Goal: Communication & Community: Answer question/provide support

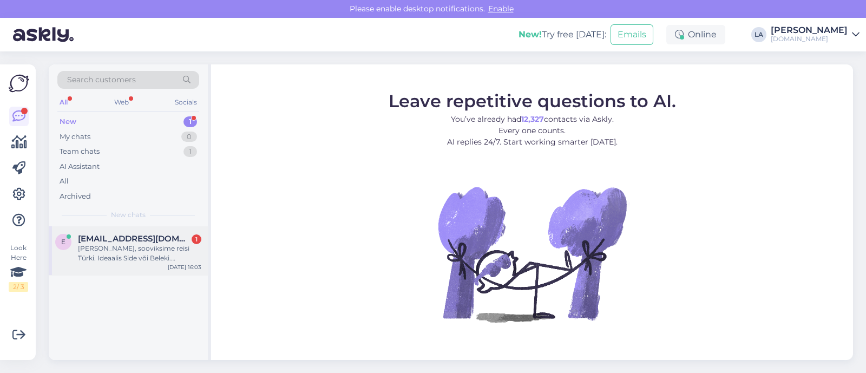
click at [133, 240] on span "[EMAIL_ADDRESS][DOMAIN_NAME]" at bounding box center [134, 239] width 113 height 10
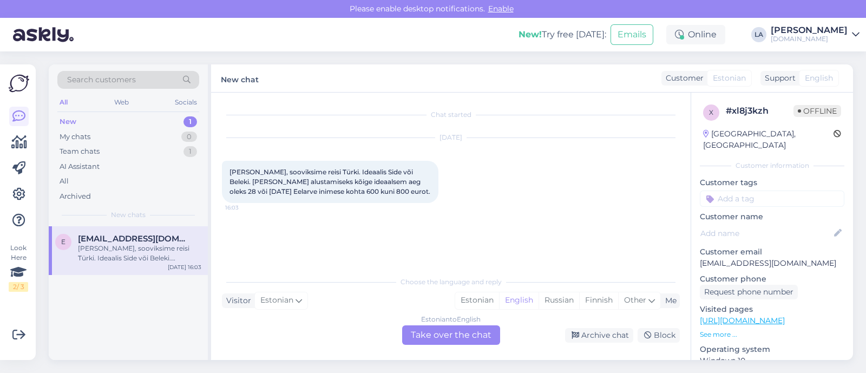
click at [479, 330] on div "Estonian to English Take over the chat" at bounding box center [451, 334] width 98 height 19
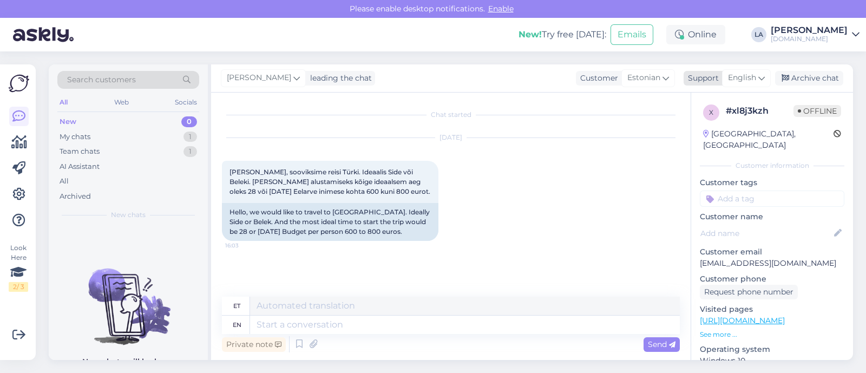
click at [751, 77] on span "English" at bounding box center [742, 78] width 28 height 12
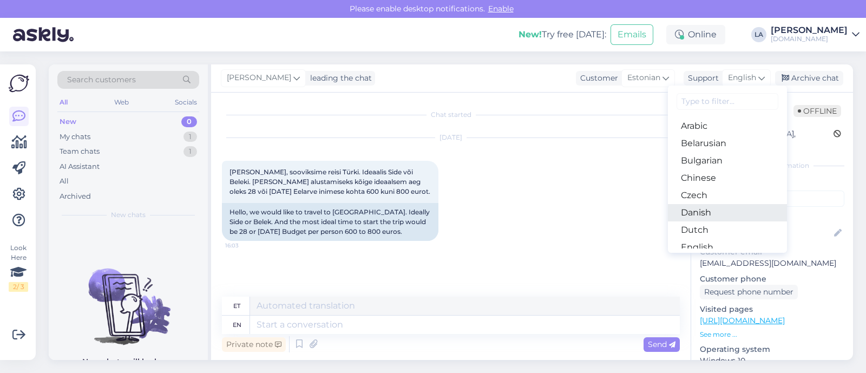
scroll to position [67, 0]
drag, startPoint x: 698, startPoint y: 202, endPoint x: 697, endPoint y: 212, distance: 9.8
click at [699, 203] on link "Estonian" at bounding box center [727, 197] width 119 height 17
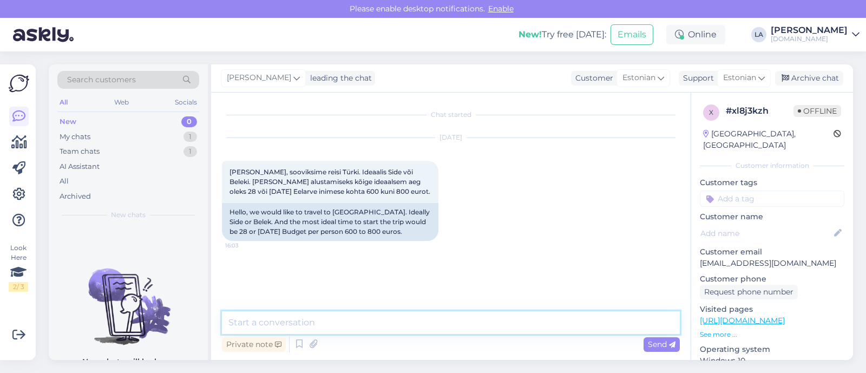
click at [447, 312] on textarea at bounding box center [451, 322] width 458 height 23
type textarea "Tere! Mitmekesi reisite?"
click at [803, 76] on div "Archive chat" at bounding box center [809, 78] width 68 height 15
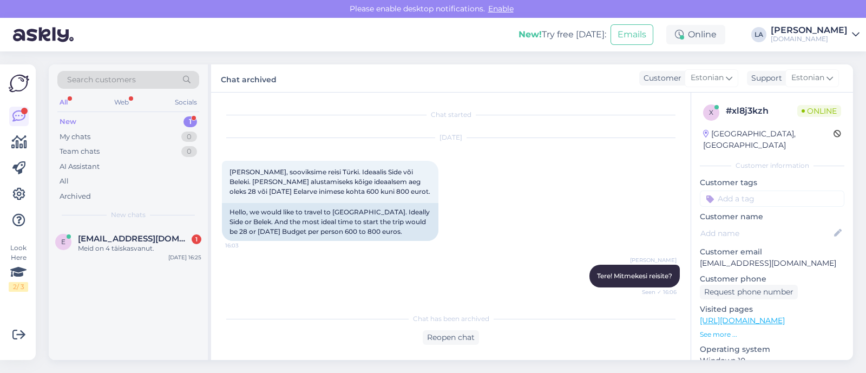
scroll to position [48, 0]
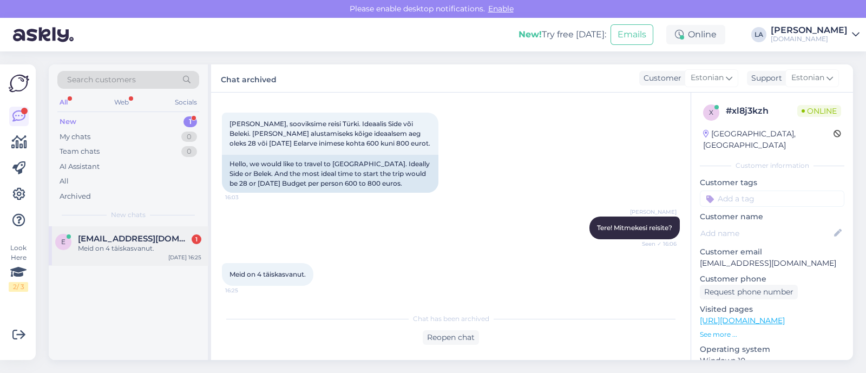
click at [146, 259] on div "e [EMAIL_ADDRESS][DOMAIN_NAME] 1 Meid on 4 täiskasvanut. [DATE] 16:25" at bounding box center [128, 245] width 159 height 39
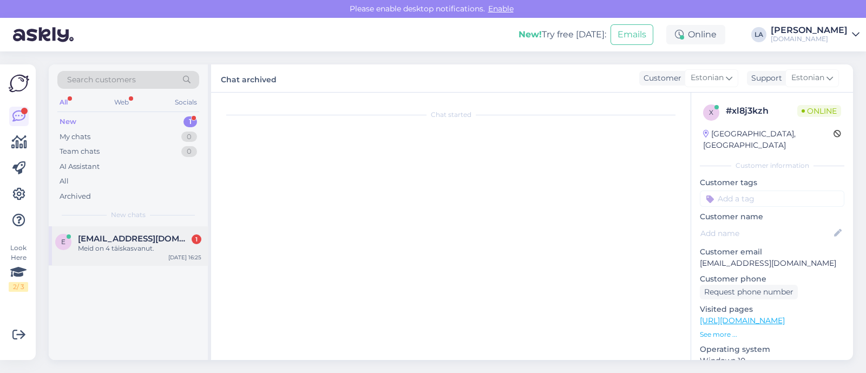
scroll to position [84, 0]
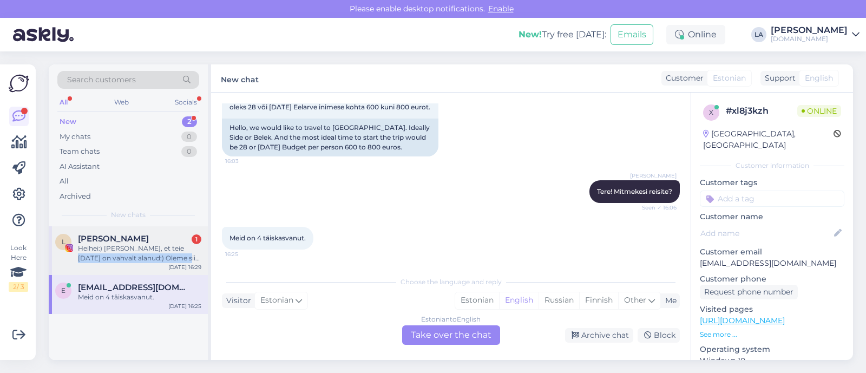
click at [169, 253] on div "Heihei:) [PERSON_NAME], et teie [DATE] on vahvalt alanud:) Oleme siin perega te…" at bounding box center [139, 253] width 123 height 19
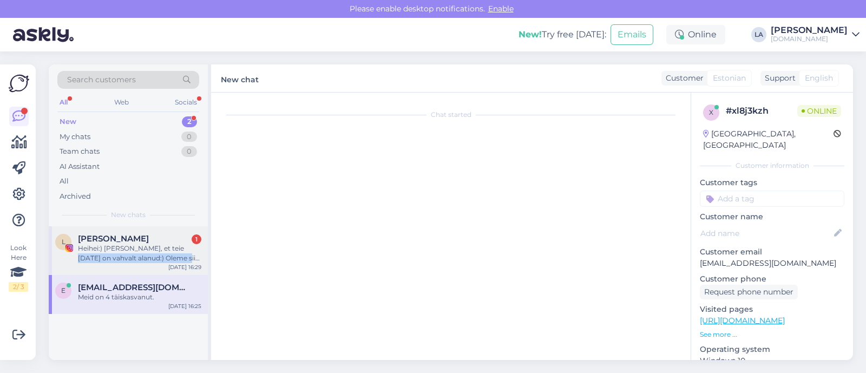
scroll to position [0, 0]
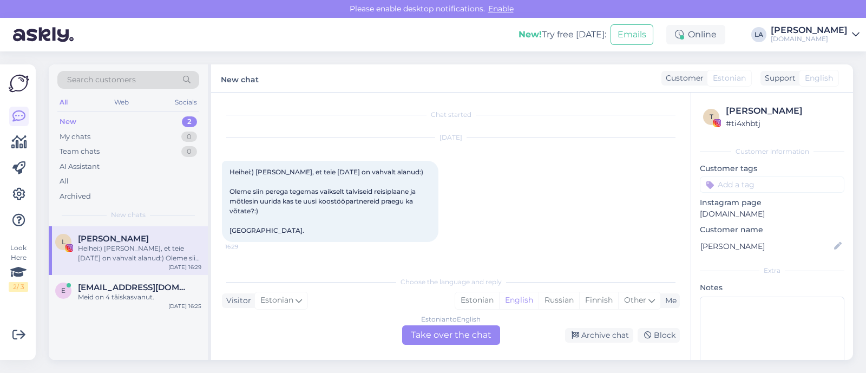
click at [418, 338] on div "Estonian to English Take over the chat" at bounding box center [451, 334] width 98 height 19
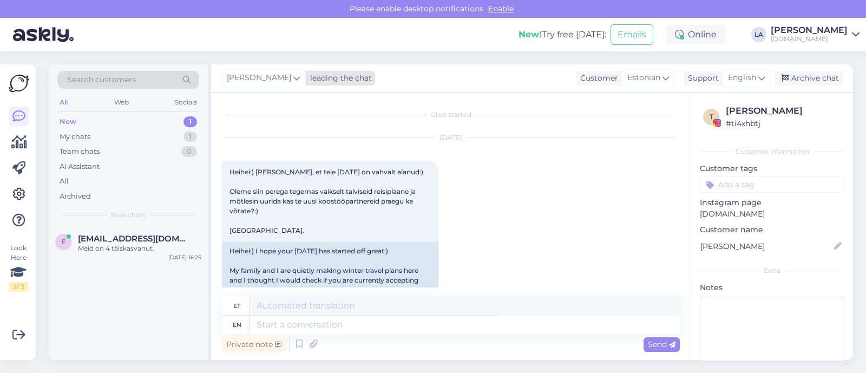
click at [258, 75] on span "[PERSON_NAME]" at bounding box center [259, 78] width 64 height 12
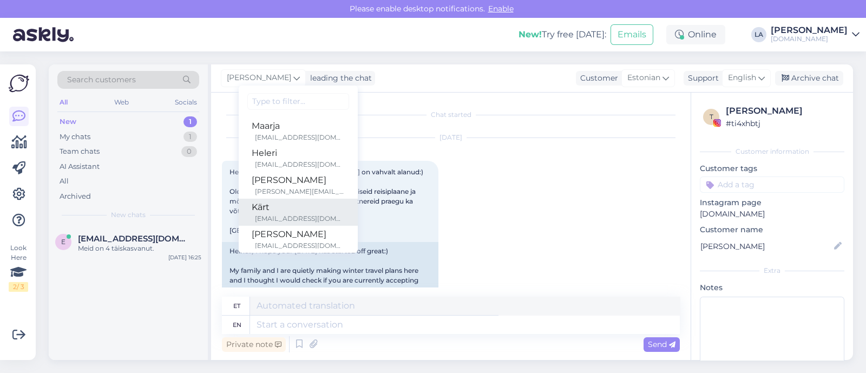
click at [275, 211] on div "Kärt" at bounding box center [298, 207] width 93 height 13
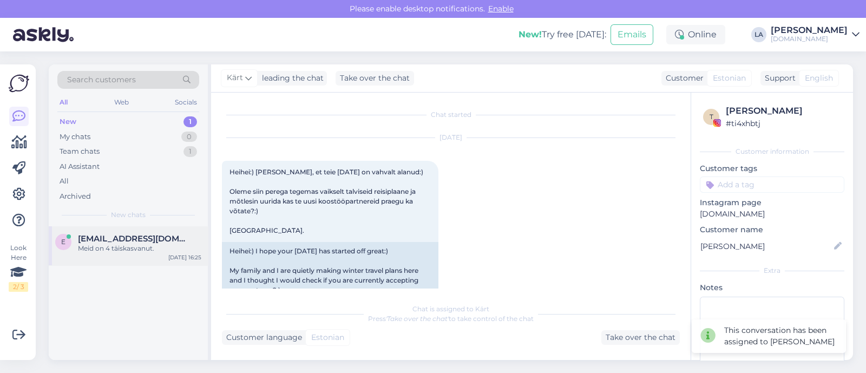
click at [191, 248] on div "Meid on 4 täiskasvanut." at bounding box center [139, 249] width 123 height 10
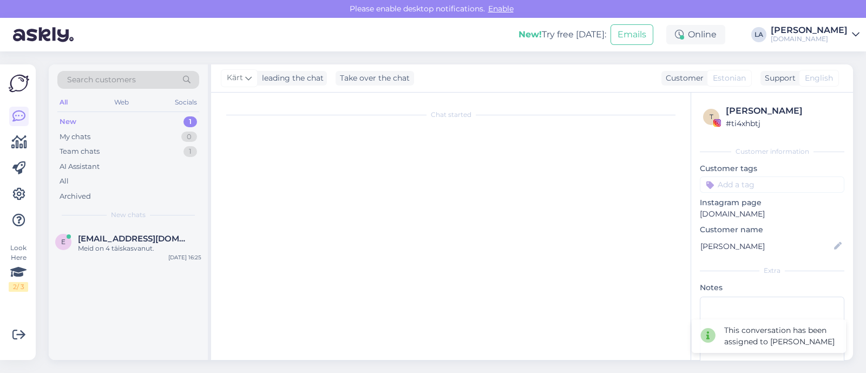
scroll to position [84, 0]
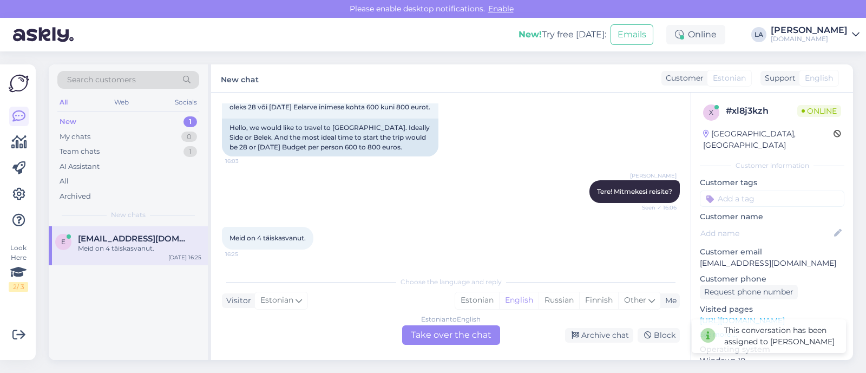
click at [440, 345] on div "Chat started [DATE] Tere, sooviksime reisi Türki. Ideaalis Side või Beleki. [PE…" at bounding box center [451, 226] width 480 height 267
click at [442, 335] on div "Estonian to English Take over the chat" at bounding box center [451, 334] width 98 height 19
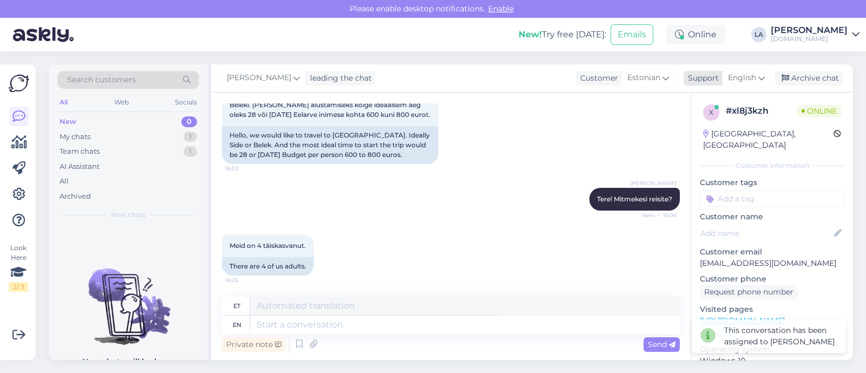
click at [735, 80] on span "English" at bounding box center [742, 78] width 28 height 12
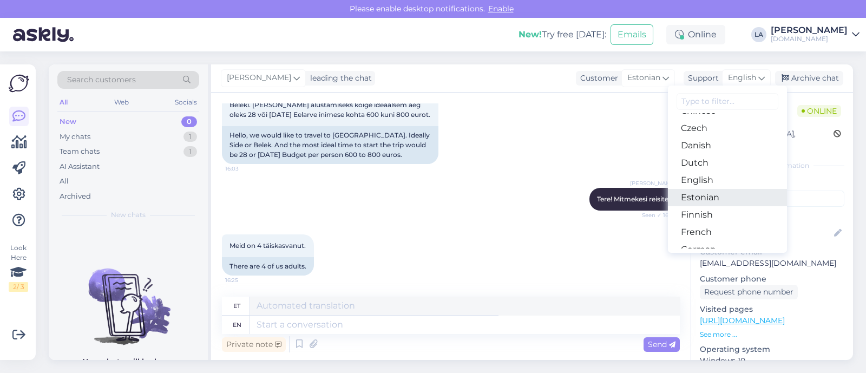
click at [712, 197] on link "Estonian" at bounding box center [727, 197] width 119 height 17
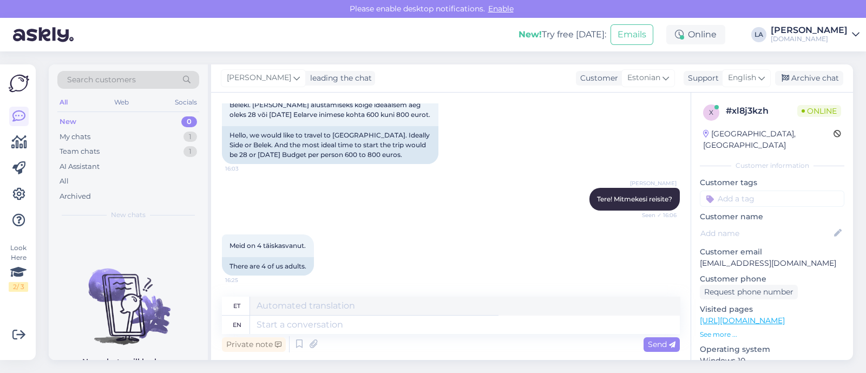
scroll to position [62, 0]
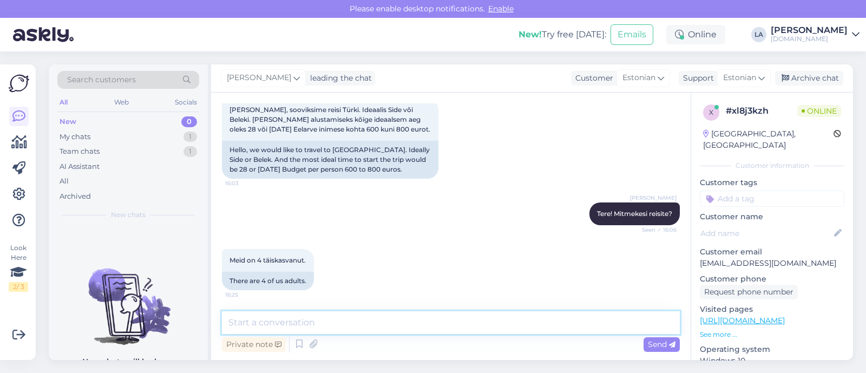
click at [447, 317] on textarea at bounding box center [451, 322] width 458 height 23
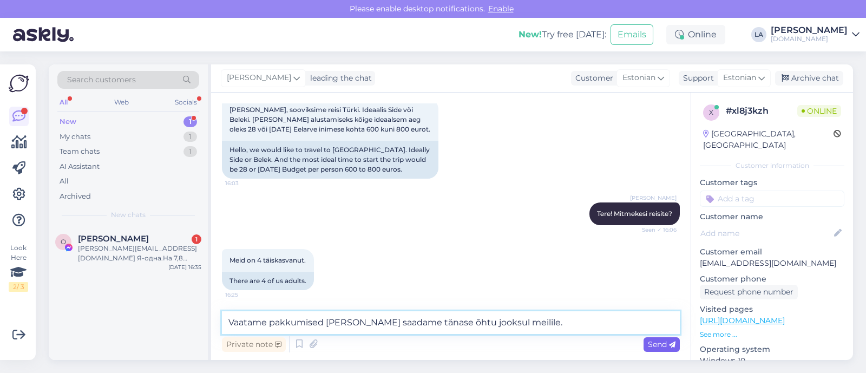
type textarea "Vaatame pakkumised [PERSON_NAME] saadame tänase õhtu jooksul meilile."
click at [673, 343] on icon at bounding box center [672, 345] width 6 height 6
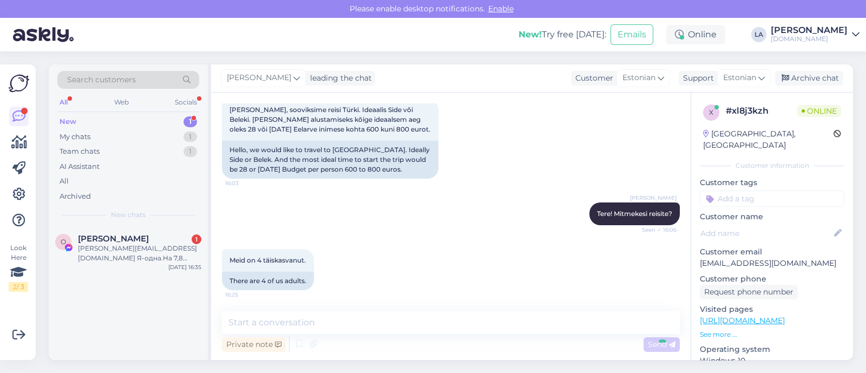
scroll to position [119, 0]
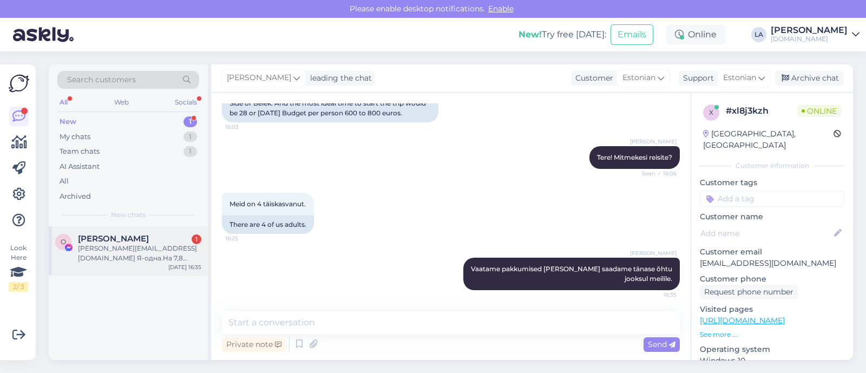
click at [150, 237] on div "[PERSON_NAME] 1" at bounding box center [139, 239] width 123 height 10
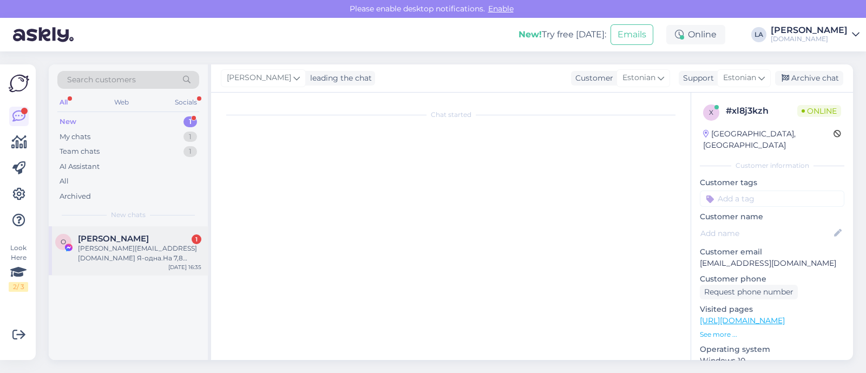
scroll to position [0, 0]
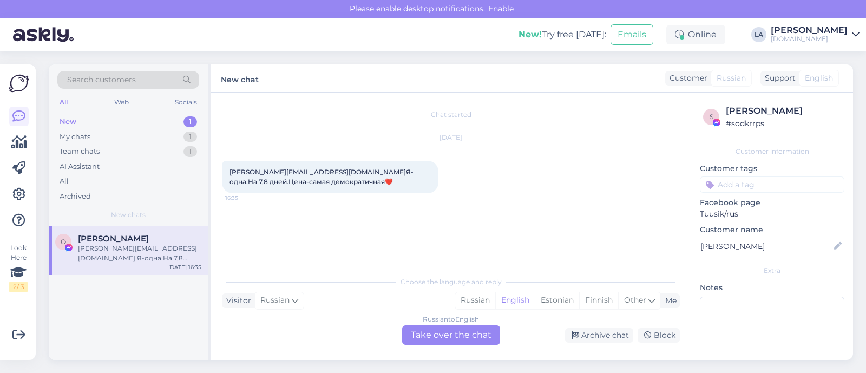
click at [439, 338] on div "Russian to English Take over the chat" at bounding box center [451, 334] width 98 height 19
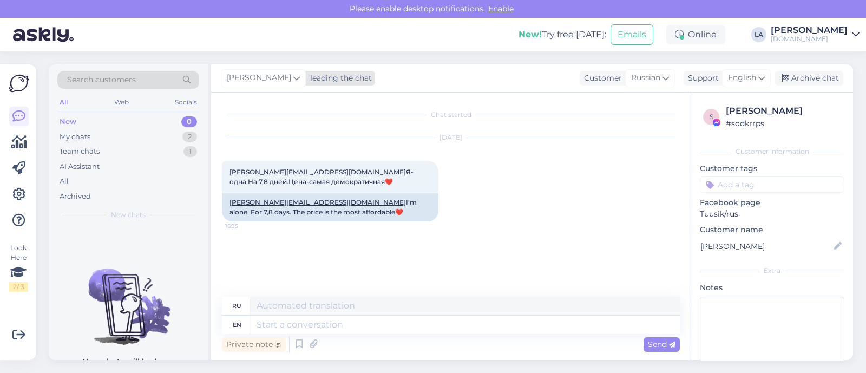
click at [263, 84] on span "[PERSON_NAME]" at bounding box center [259, 78] width 64 height 12
type input "tat"
click at [269, 137] on div "[PERSON_NAME][EMAIL_ADDRESS][DOMAIN_NAME]" at bounding box center [300, 138] width 90 height 10
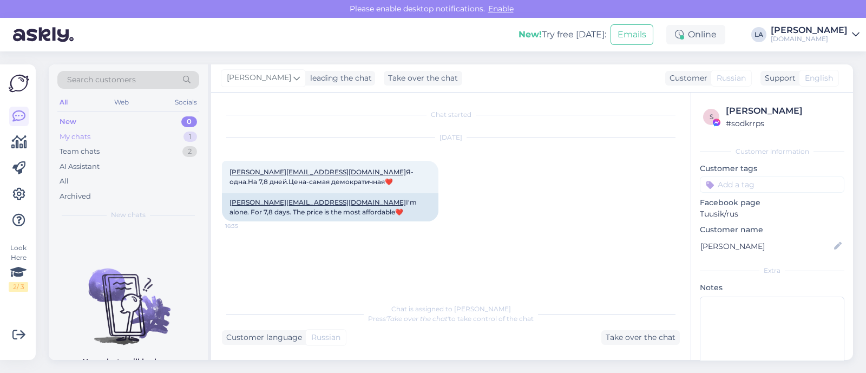
click at [184, 132] on div "My chats 1" at bounding box center [128, 136] width 142 height 15
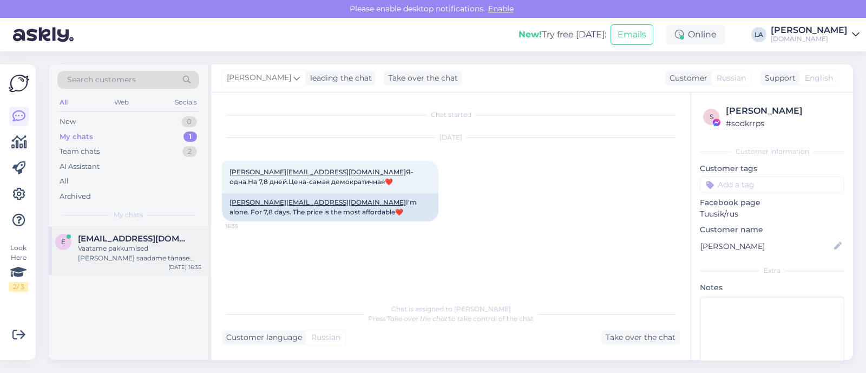
click at [176, 246] on div "Vaatame pakkumised [PERSON_NAME] saadame tänase õhtu jooksul meilile." at bounding box center [139, 253] width 123 height 19
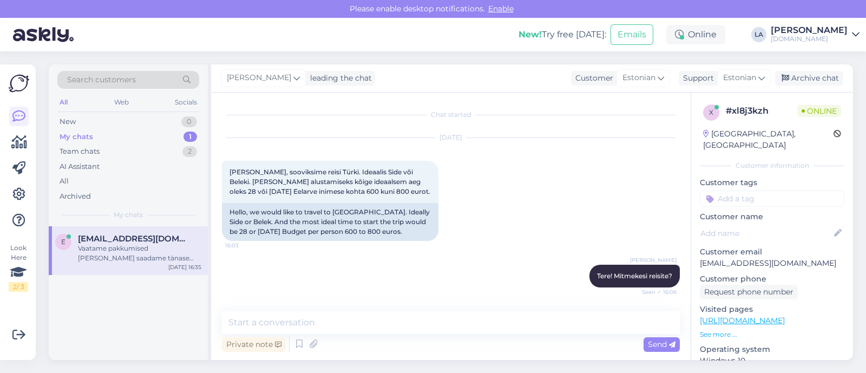
scroll to position [119, 0]
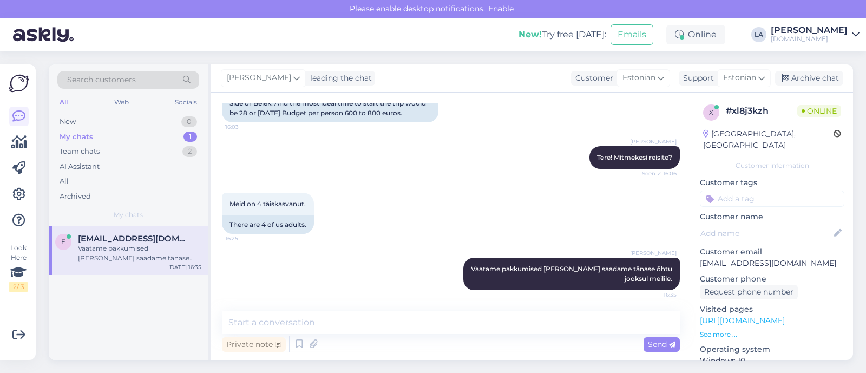
drag, startPoint x: 696, startPoint y: 251, endPoint x: 740, endPoint y: 261, distance: 45.0
click at [823, 243] on div "x # xl8j3kzh Online [GEOGRAPHIC_DATA], [GEOGRAPHIC_DATA] Customer information C…" at bounding box center [772, 321] width 162 height 456
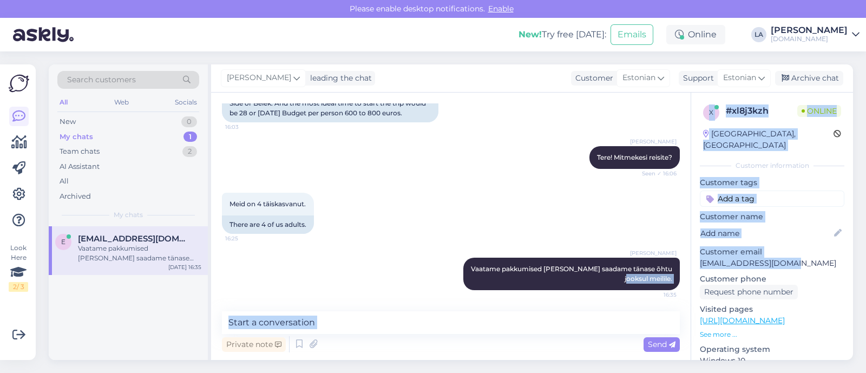
drag, startPoint x: 806, startPoint y: 248, endPoint x: 704, endPoint y: 254, distance: 102.0
click at [683, 250] on div "Chat started [DATE] Tere, sooviksime reisi Türki. Ideaalis Side või Beleki. [PE…" at bounding box center [532, 226] width 642 height 267
click at [722, 258] on p "[EMAIL_ADDRESS][DOMAIN_NAME]" at bounding box center [772, 263] width 145 height 11
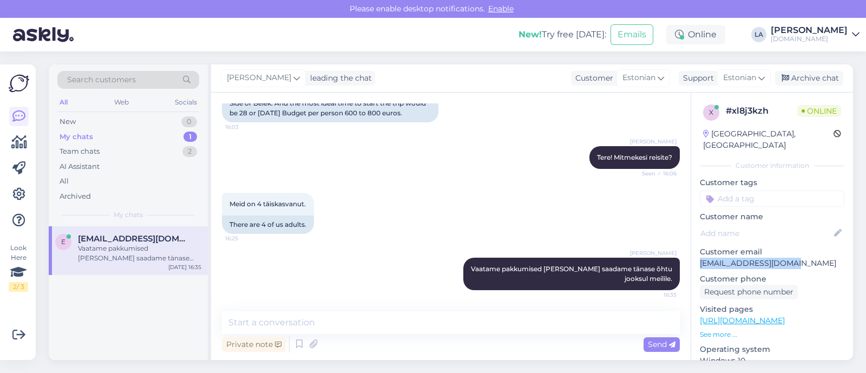
drag, startPoint x: 698, startPoint y: 251, endPoint x: 807, endPoint y: 253, distance: 108.8
click at [809, 253] on div "x # xl8j3kzh Online [GEOGRAPHIC_DATA], [GEOGRAPHIC_DATA] Customer information C…" at bounding box center [772, 321] width 162 height 456
copy p "[EMAIL_ADDRESS][DOMAIN_NAME]"
click at [284, 317] on textarea at bounding box center [451, 322] width 458 height 23
type textarea "Saadetud. :)"
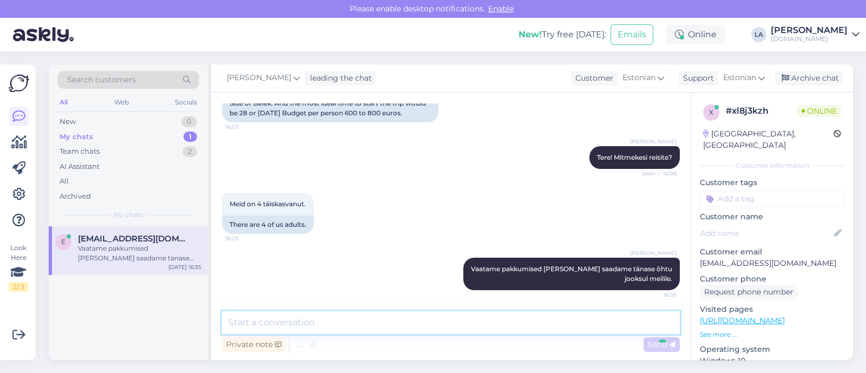
scroll to position [165, 0]
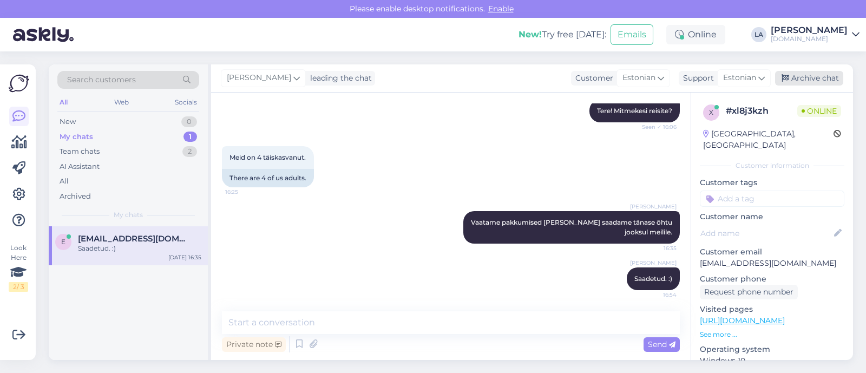
click at [785, 76] on icon at bounding box center [786, 79] width 8 height 8
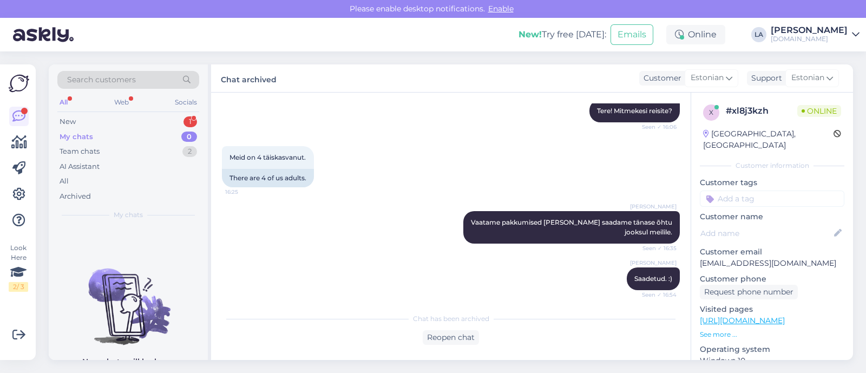
scroll to position [235, 0]
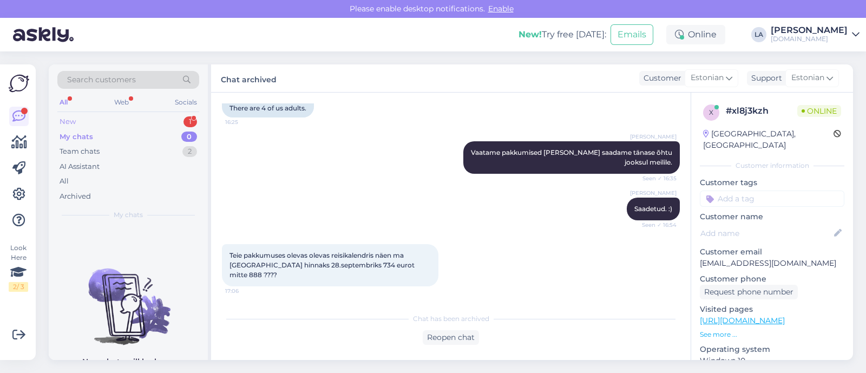
click at [158, 119] on div "New 1" at bounding box center [128, 121] width 142 height 15
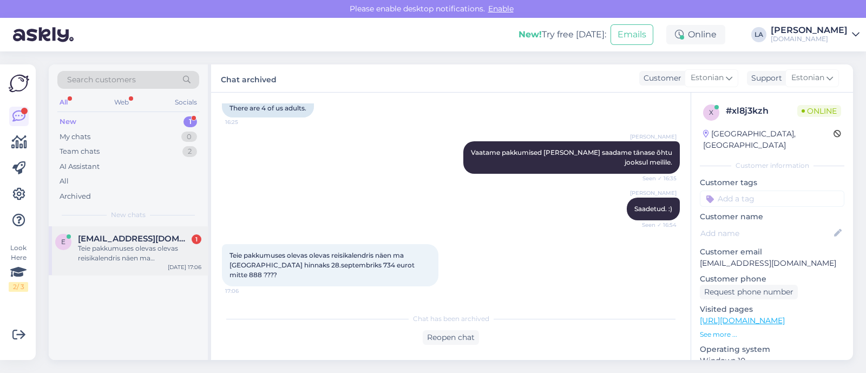
click at [133, 258] on div "Teie pakkumuses olevas olevas reisikalendris näen ma [GEOGRAPHIC_DATA] hinnaks …" at bounding box center [139, 253] width 123 height 19
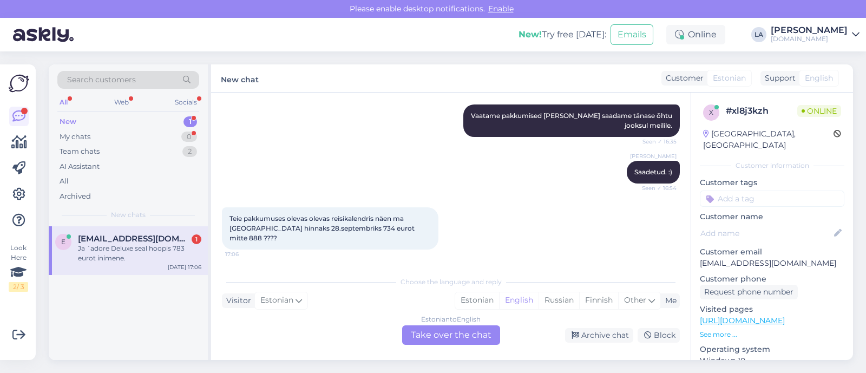
scroll to position [318, 0]
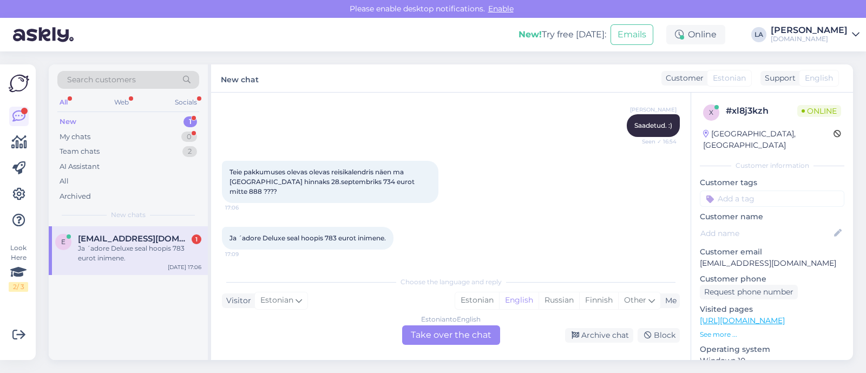
click at [459, 335] on div "Estonian to English Take over the chat" at bounding box center [451, 334] width 98 height 19
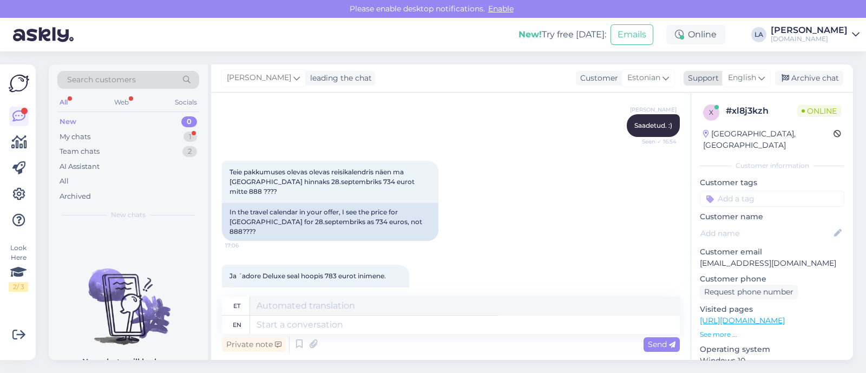
click at [756, 83] on span "English" at bounding box center [742, 78] width 28 height 12
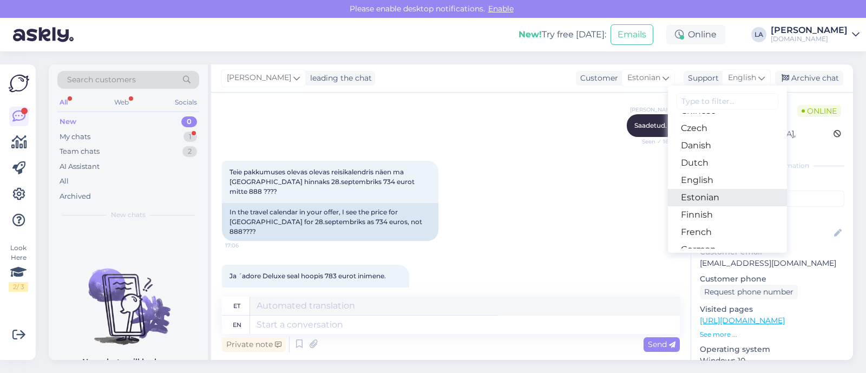
click at [708, 198] on link "Estonian" at bounding box center [727, 197] width 119 height 17
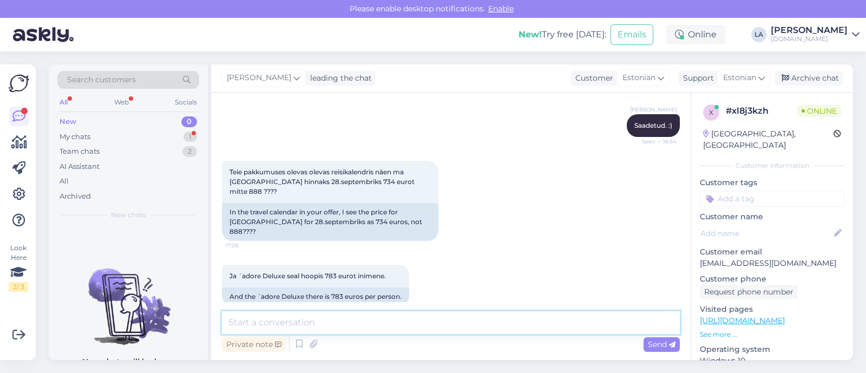
click at [345, 321] on textarea at bounding box center [451, 322] width 458 height 23
click at [249, 323] on textarea "28.09väljumise hind kodulehel on" at bounding box center [451, 322] width 458 height 23
click at [319, 325] on textarea "28.0 9väljumise hind kodulehel on" at bounding box center [451, 322] width 458 height 23
click at [493, 323] on textarea "28.0 9väljumise hind Port River hotelli kodulehel on" at bounding box center [451, 322] width 458 height 23
paste textarea "J'adore"
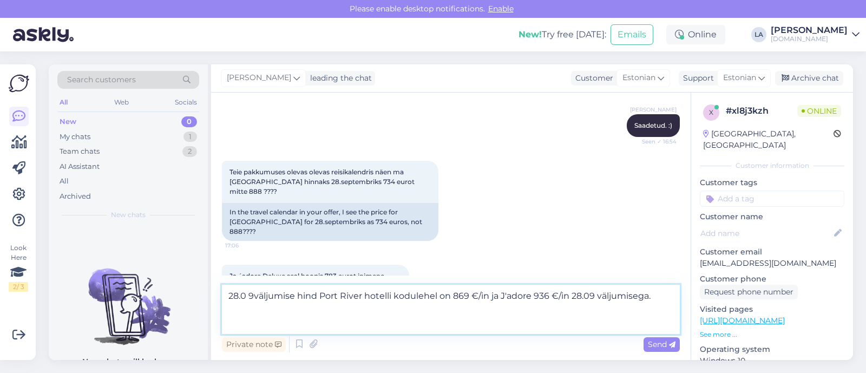
click at [248, 298] on textarea "28.0 9väljumise hind Port River hotelli kodulehel on 869 €/in ja J'adore 936 €/…" at bounding box center [451, 309] width 458 height 49
click at [252, 298] on textarea "28.09väljumise hind Port River hotelli kodulehel on 869 €/in ja J'adore 936 €/i…" at bounding box center [451, 309] width 458 height 49
click at [289, 318] on textarea "28.09 väljumise hind Port River hotelli kodulehel on 869 €/in ja J'adore 936 €/…" at bounding box center [451, 309] width 458 height 49
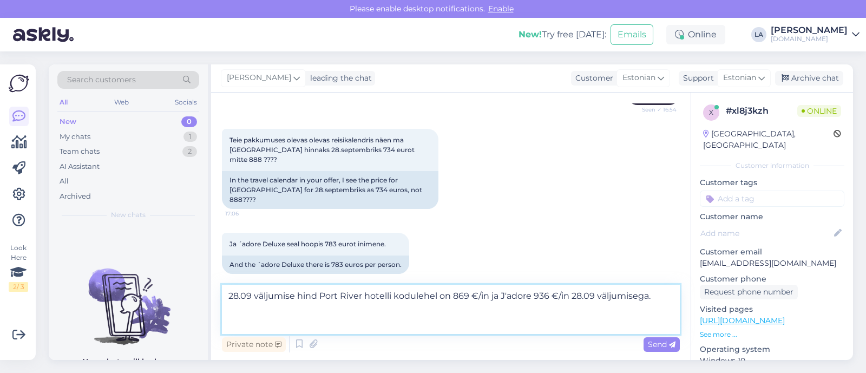
scroll to position [351, 0]
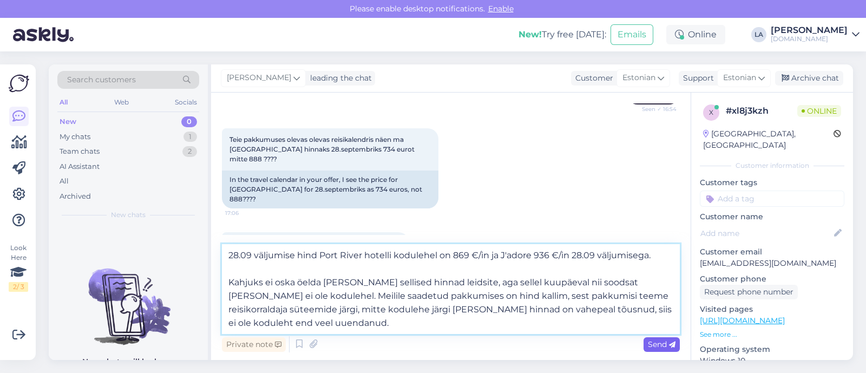
type textarea "28.09 väljumise hind Port River hotelli kodulehel on 869 €/in ja J'adore 936 €/…"
click at [651, 345] on span "Send" at bounding box center [662, 344] width 28 height 10
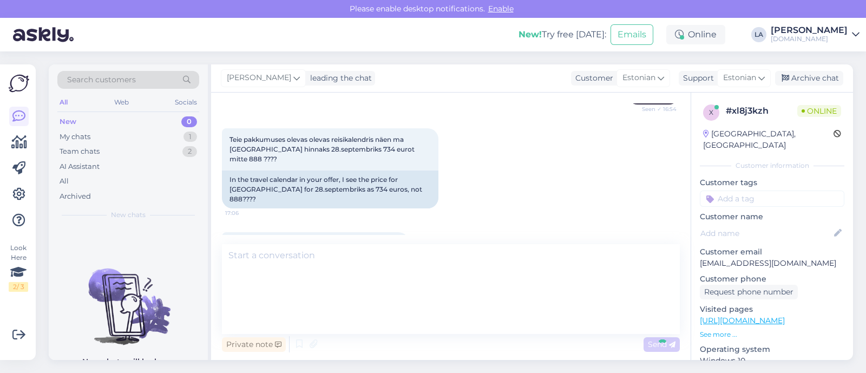
scroll to position [449, 0]
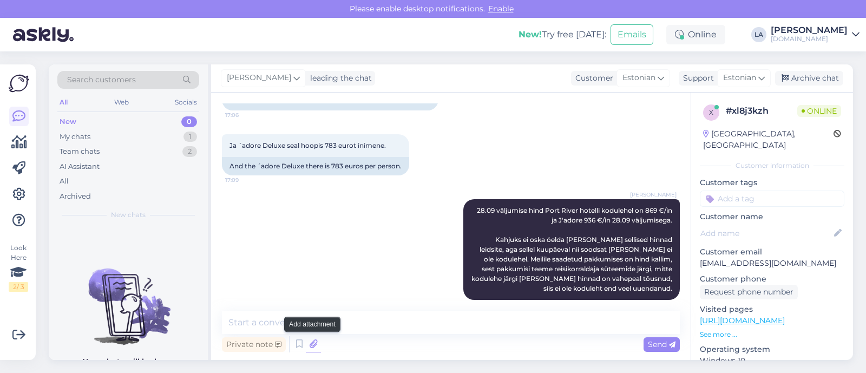
click at [313, 342] on icon at bounding box center [313, 344] width 15 height 16
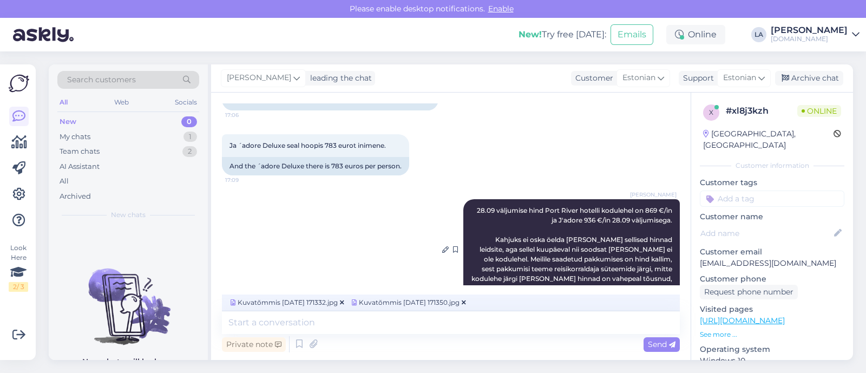
scroll to position [465, 0]
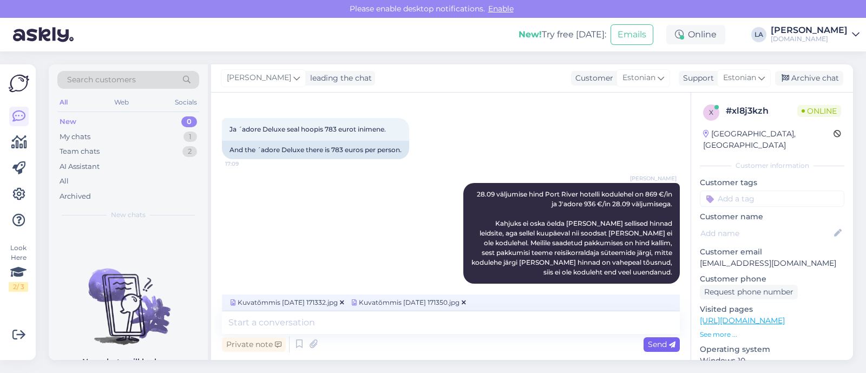
click at [651, 344] on span "Send" at bounding box center [662, 344] width 28 height 10
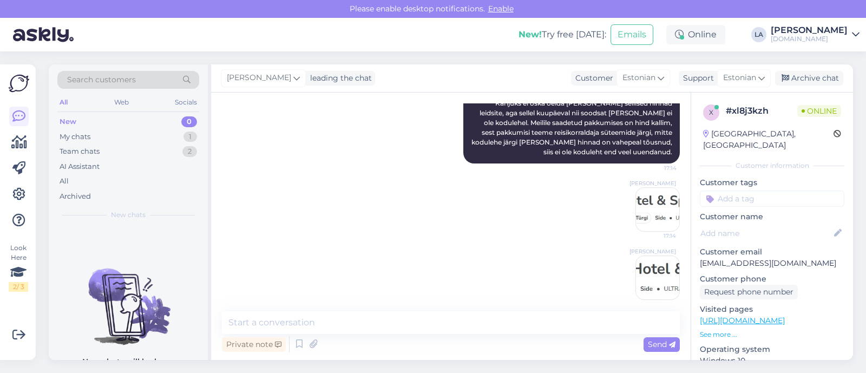
click at [636, 201] on img at bounding box center [657, 209] width 43 height 43
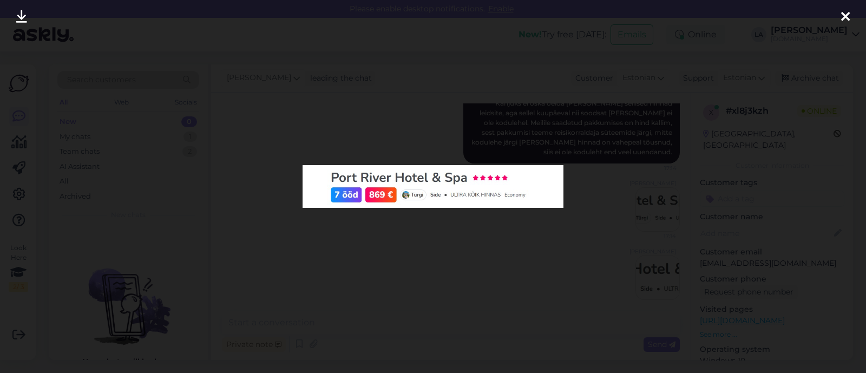
click at [544, 247] on div at bounding box center [433, 186] width 866 height 373
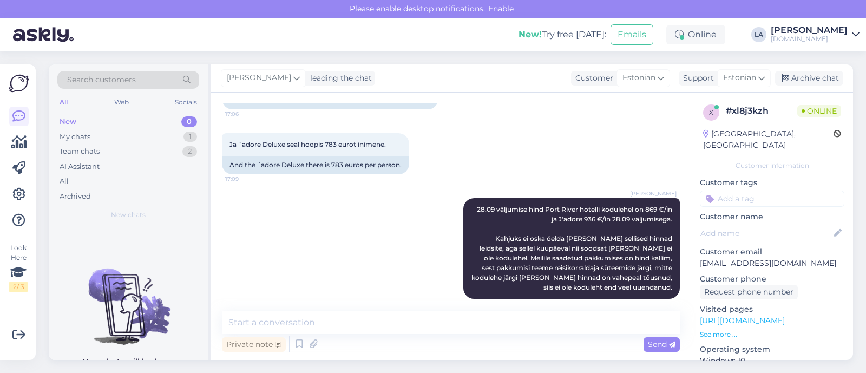
scroll to position [585, 0]
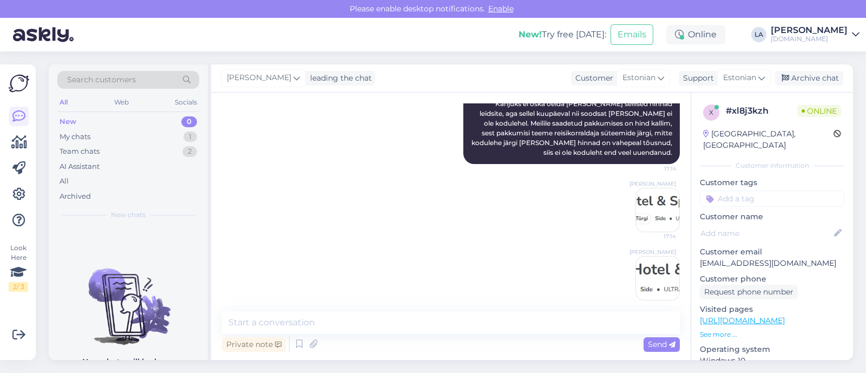
click at [650, 272] on img at bounding box center [657, 278] width 43 height 43
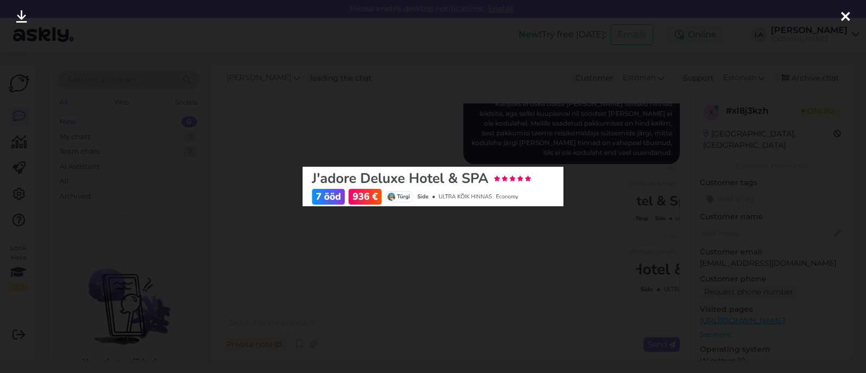
click at [583, 254] on div at bounding box center [433, 186] width 866 height 373
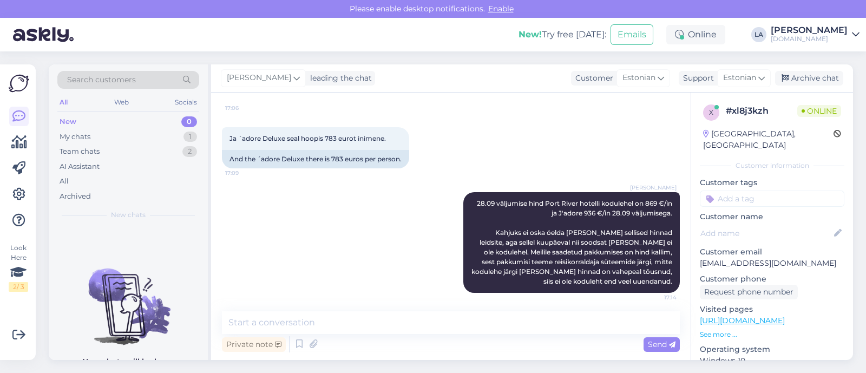
scroll to position [517, 0]
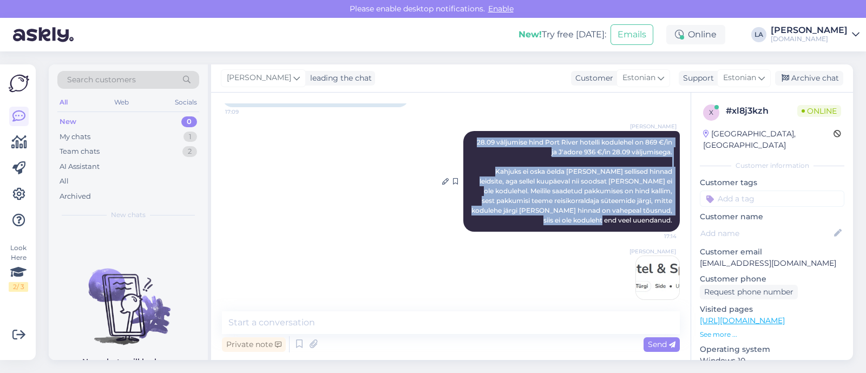
drag, startPoint x: 461, startPoint y: 126, endPoint x: 663, endPoint y: 212, distance: 220.2
click at [663, 212] on div "Lilit Aldoja 28.09 väljumise hind Port River hotelli kodulehel on 869 €/in ja J…" at bounding box center [571, 181] width 217 height 101
copy span "28.09 väljumise hind Port River hotelli kodulehel on 869 €/in ja J'adore 936 €/…"
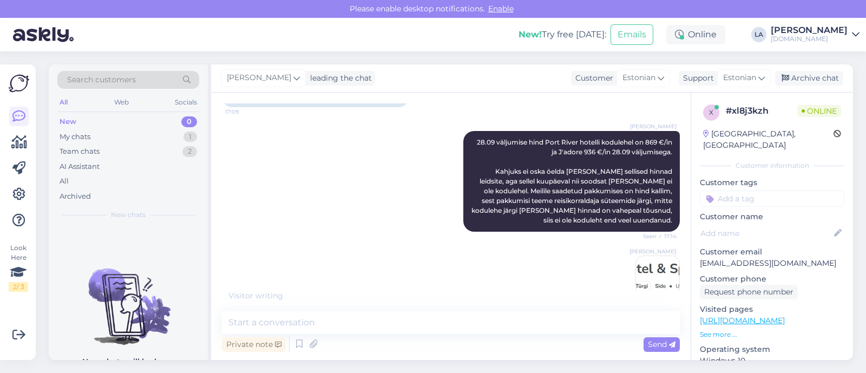
click at [556, 276] on div "[PERSON_NAME] Seen ✓ 17:14 [PERSON_NAME] Seen ✓ 17:14" at bounding box center [451, 312] width 458 height 136
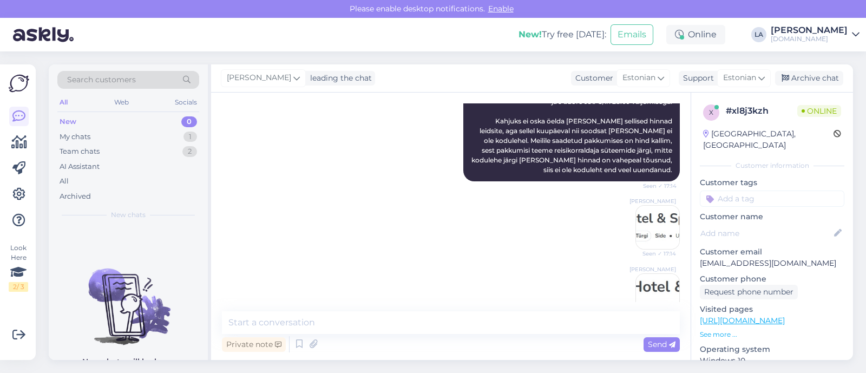
scroll to position [585, 0]
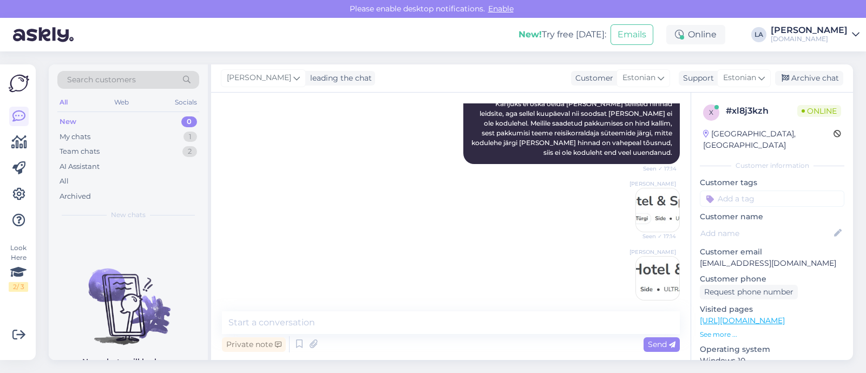
click at [647, 215] on img at bounding box center [657, 209] width 43 height 43
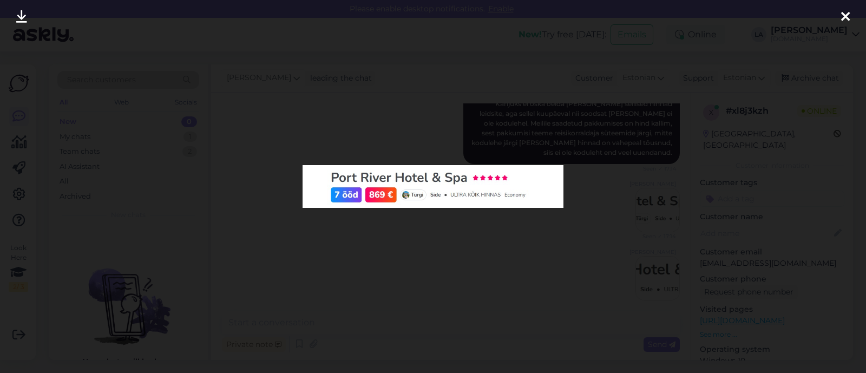
click at [643, 213] on div at bounding box center [433, 186] width 866 height 373
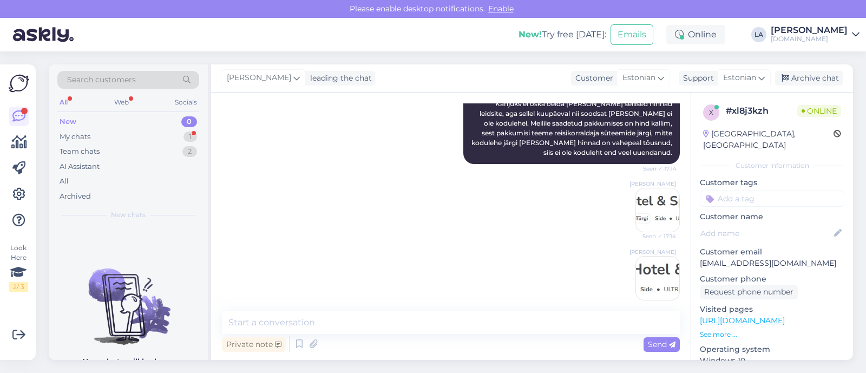
scroll to position [642, 0]
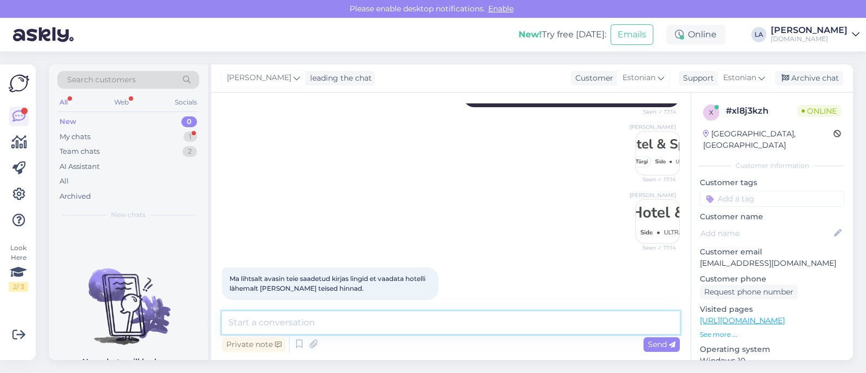
click at [384, 323] on textarea at bounding box center [451, 322] width 458 height 23
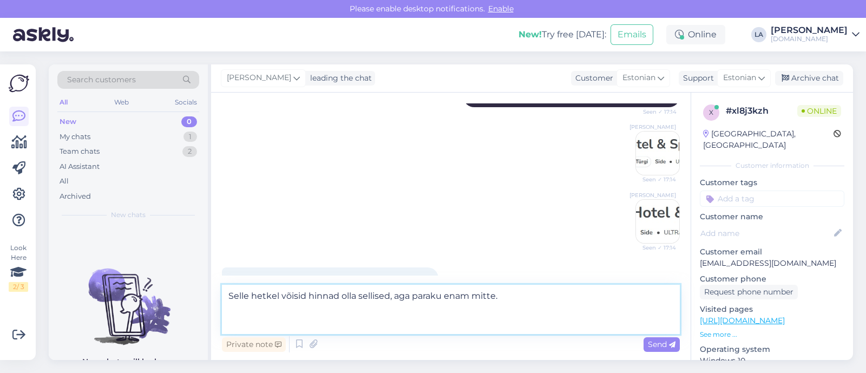
paste textarea "[URL][DOMAIN_NAME][DATE]"
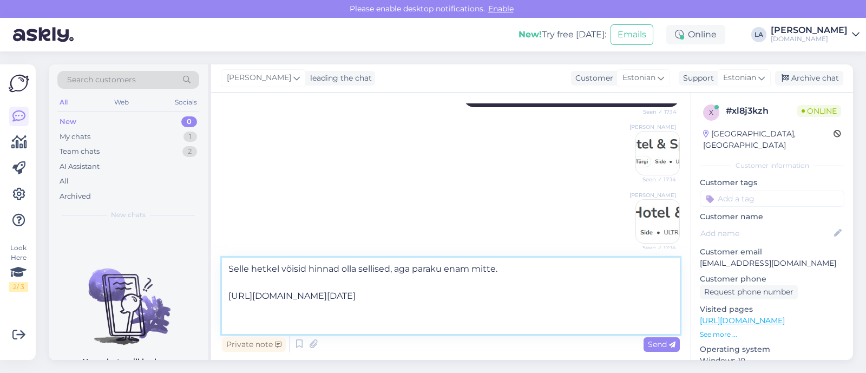
paste textarea "[URL][DOMAIN_NAME][DATE]"
type textarea "Selle hetkel võisid hinnad olla sellised, aga paraku enam mitte. [URL][DOMAIN_N…"
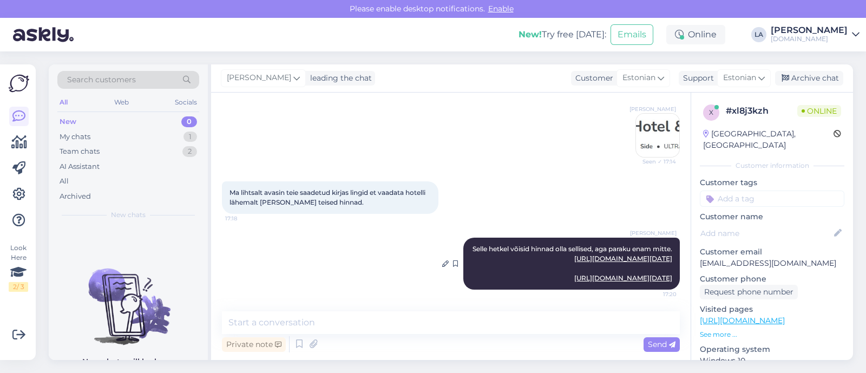
click at [590, 254] on link "[URL][DOMAIN_NAME][DATE]" at bounding box center [623, 258] width 98 height 8
click at [533, 331] on textarea at bounding box center [451, 322] width 458 height 23
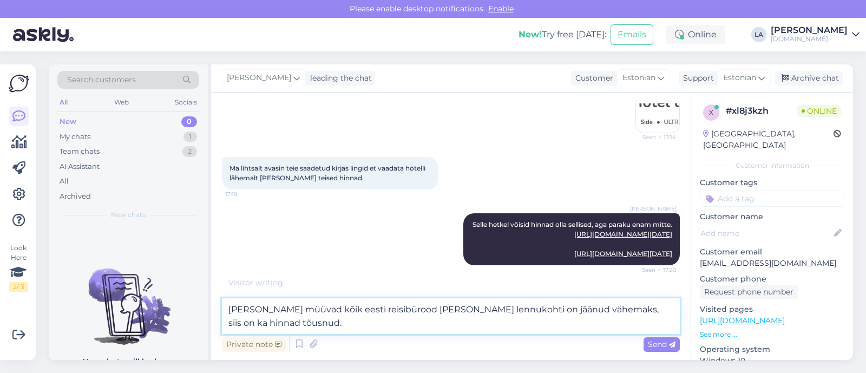
drag, startPoint x: 447, startPoint y: 311, endPoint x: 466, endPoint y: 311, distance: 19.5
click at [466, 311] on textarea "[PERSON_NAME] müüvad kõik eesti reisibürood [PERSON_NAME] lennukohti on jäänud …" at bounding box center [451, 316] width 458 height 36
click at [471, 326] on textarea "[PERSON_NAME] müüvad kõik eesti reisibürood [PERSON_NAME] lennukohti on jäänud …" at bounding box center [451, 316] width 458 height 36
drag, startPoint x: 230, startPoint y: 310, endPoint x: 257, endPoint y: 312, distance: 26.7
click at [257, 312] on textarea "[PERSON_NAME] müüvad kõik eesti reisibürood [PERSON_NAME] lennukohti on jäänud …" at bounding box center [451, 316] width 458 height 36
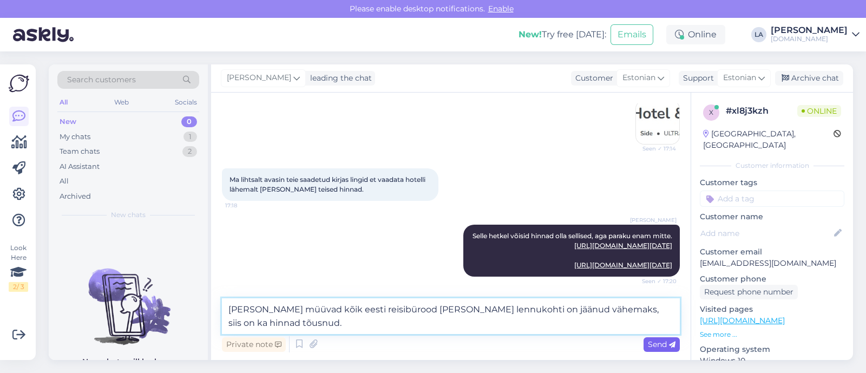
type textarea "[PERSON_NAME] müüvad kõik eesti reisibürood [PERSON_NAME] lennukohti on jäänud …"
click at [649, 351] on div "Send" at bounding box center [662, 344] width 36 height 15
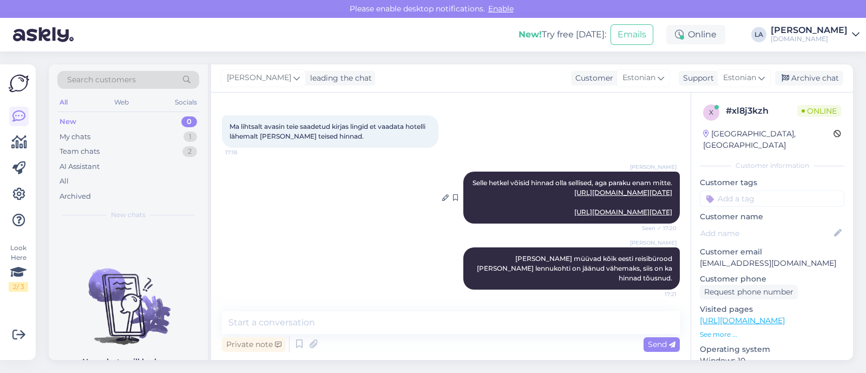
scroll to position [812, 0]
click at [574, 188] on link "[URL][DOMAIN_NAME][DATE]" at bounding box center [623, 192] width 98 height 8
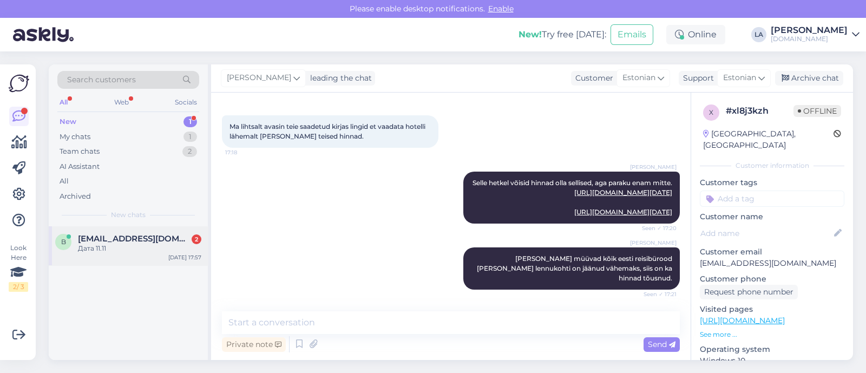
click at [103, 247] on div "Дата 11.11" at bounding box center [139, 249] width 123 height 10
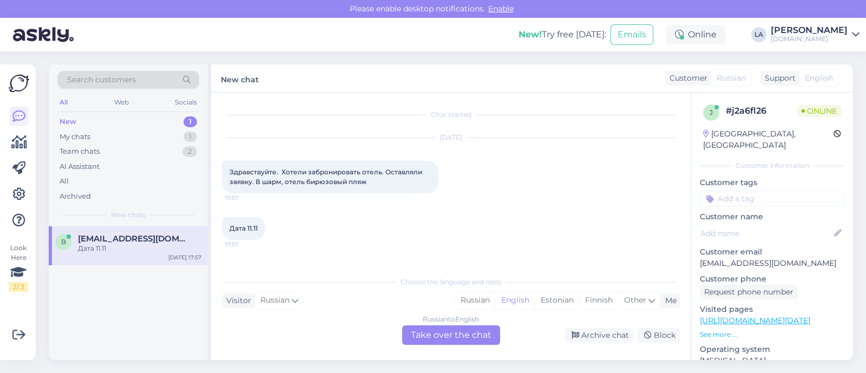
click at [436, 336] on div "Russian to English Take over the chat" at bounding box center [451, 334] width 98 height 19
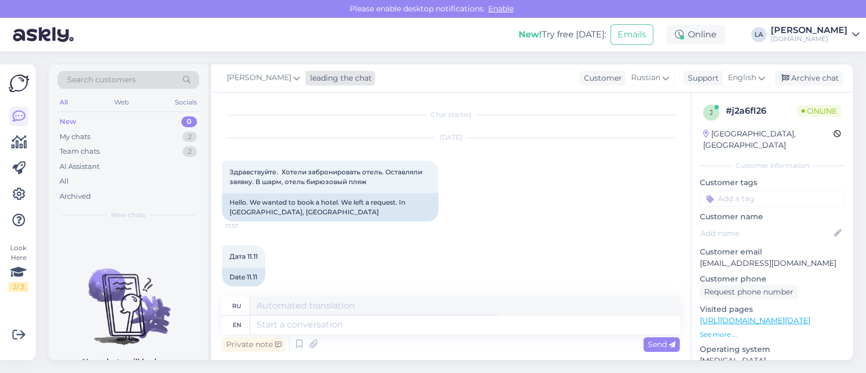
click at [258, 77] on span "[PERSON_NAME]" at bounding box center [259, 78] width 64 height 12
type input "tat"
click at [276, 126] on div "[PERSON_NAME]" at bounding box center [298, 126] width 93 height 13
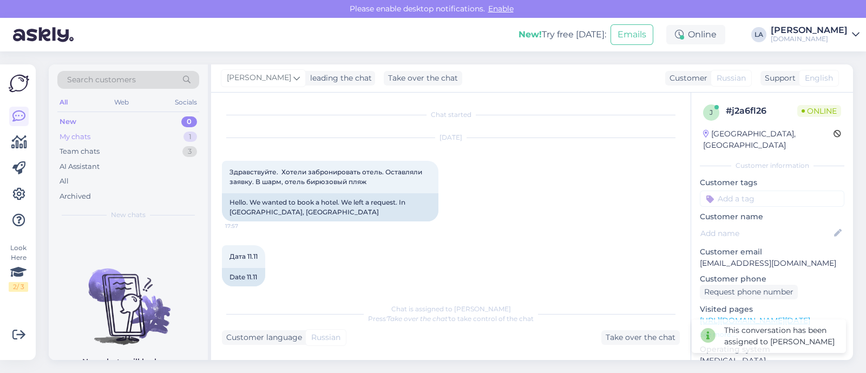
click at [171, 136] on div "My chats 1" at bounding box center [128, 136] width 142 height 15
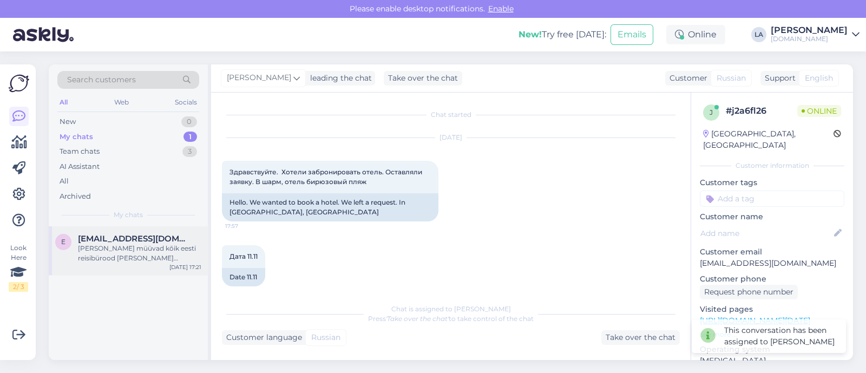
click at [153, 241] on span "[EMAIL_ADDRESS][DOMAIN_NAME]" at bounding box center [134, 239] width 113 height 10
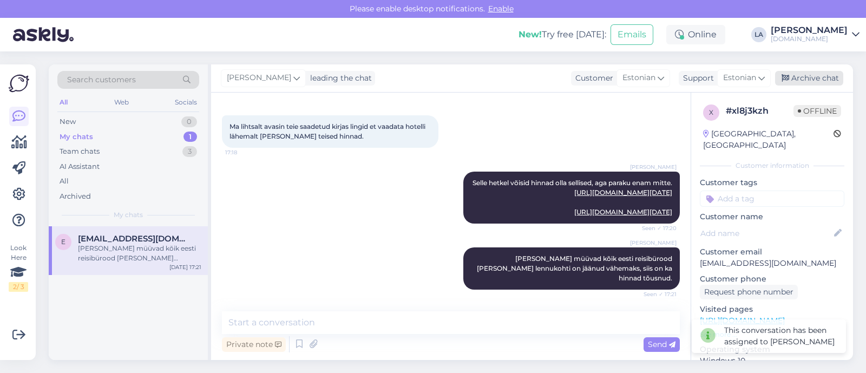
click at [788, 78] on icon at bounding box center [786, 79] width 8 height 8
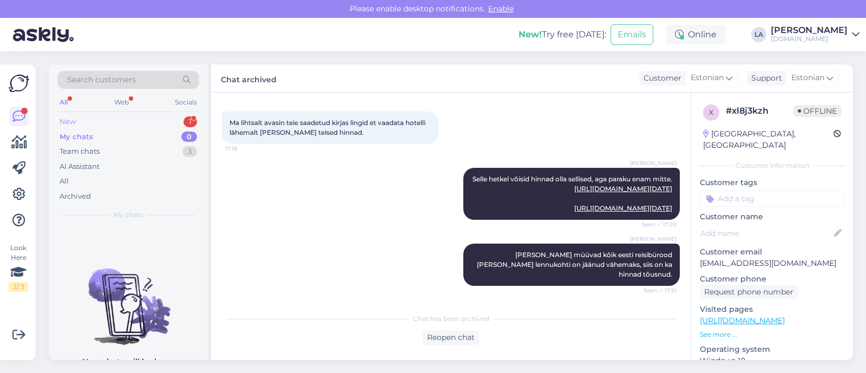
click at [187, 120] on div "1" at bounding box center [191, 121] width 14 height 11
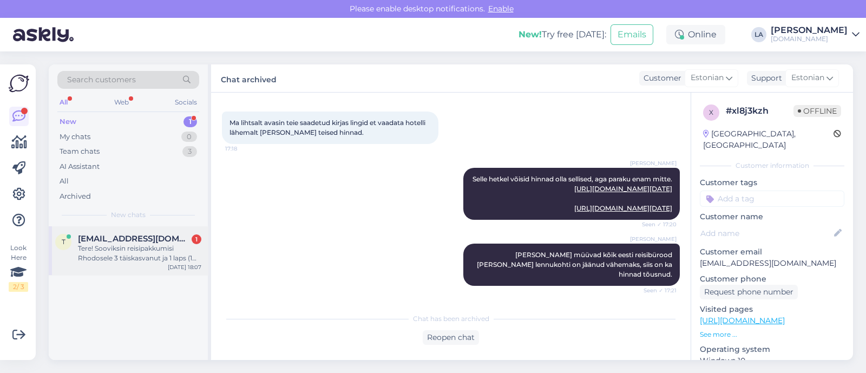
click at [128, 248] on div "Tere! Sooviksin reisipakkumisi Rhodosele 3 täiskasvanut ja 1 laps (1 aastane). …" at bounding box center [139, 253] width 123 height 19
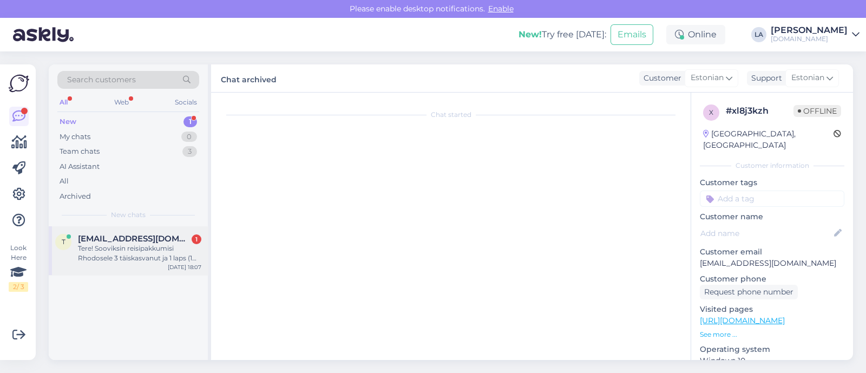
scroll to position [22, 0]
